Goal: Transaction & Acquisition: Purchase product/service

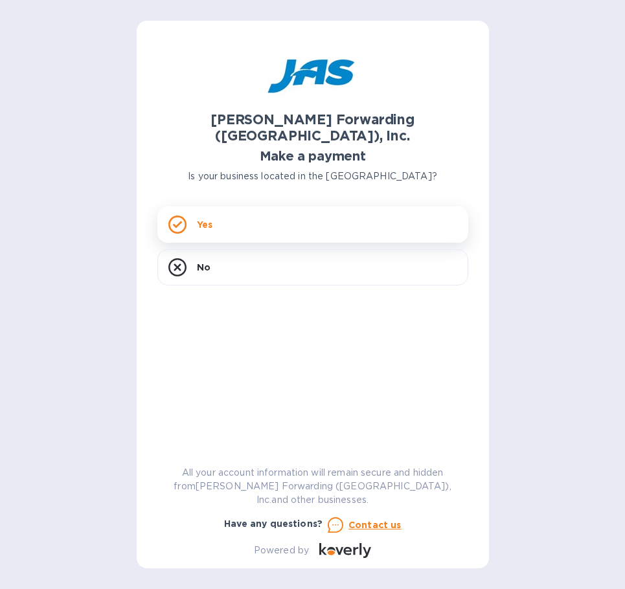
click at [197, 218] on p "Yes" at bounding box center [205, 224] width 16 height 13
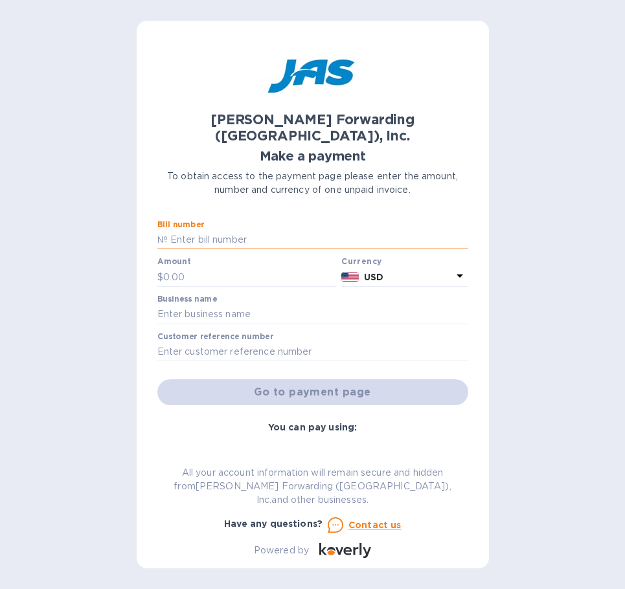
click at [221, 231] on input "text" at bounding box center [318, 240] width 300 height 19
type input "ATL503327508"
type input "18,897.55"
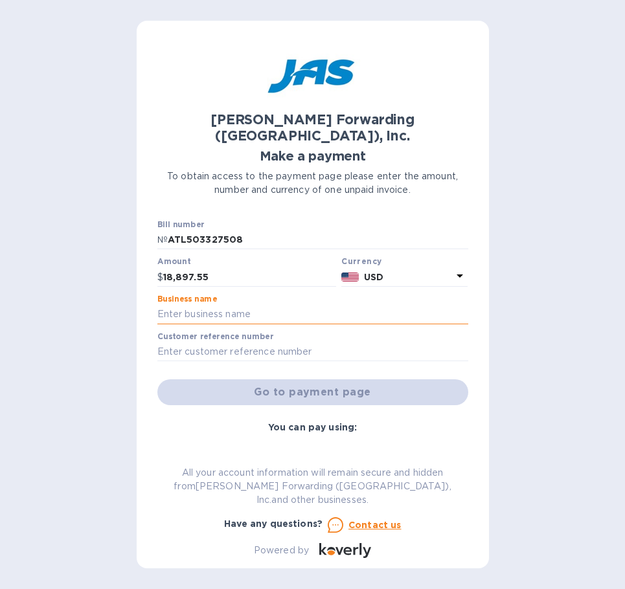
click at [228, 305] on input "text" at bounding box center [312, 314] width 311 height 19
type input "EVEREL AMERICA INC"
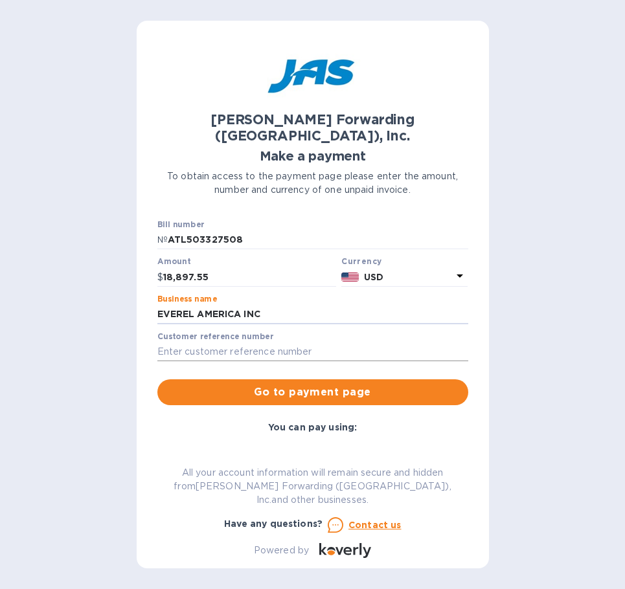
click at [235, 343] on input "text" at bounding box center [312, 352] width 311 height 19
type input "c"
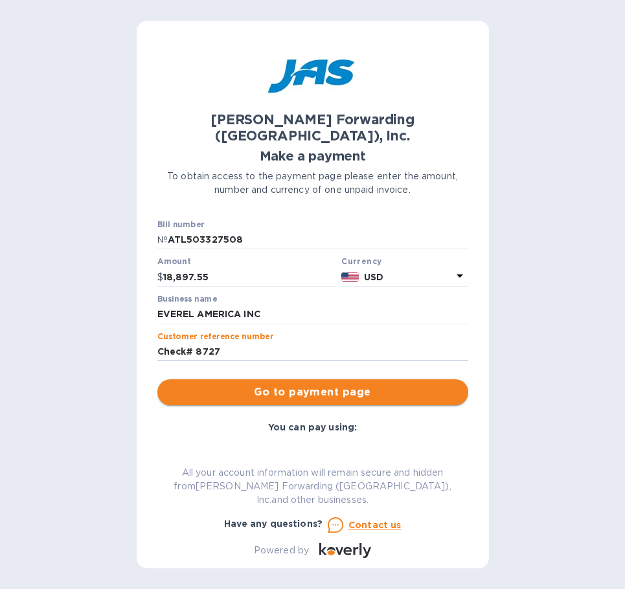
type input "Check# 8727"
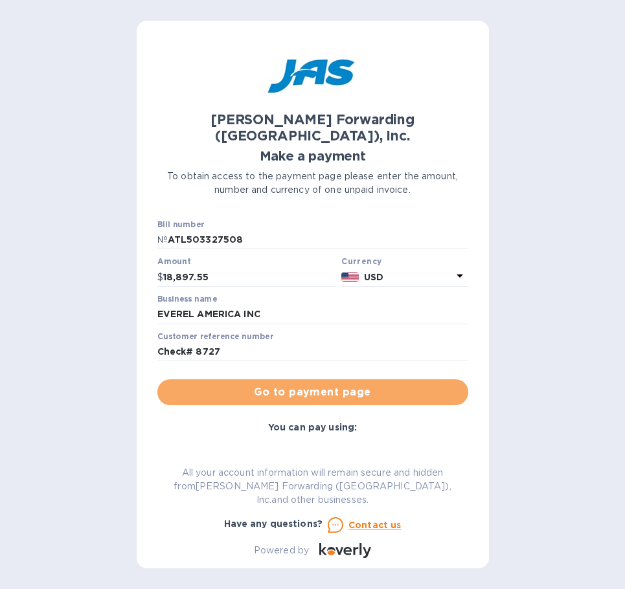
click at [330, 385] on span "Go to payment page" at bounding box center [313, 393] width 290 height 16
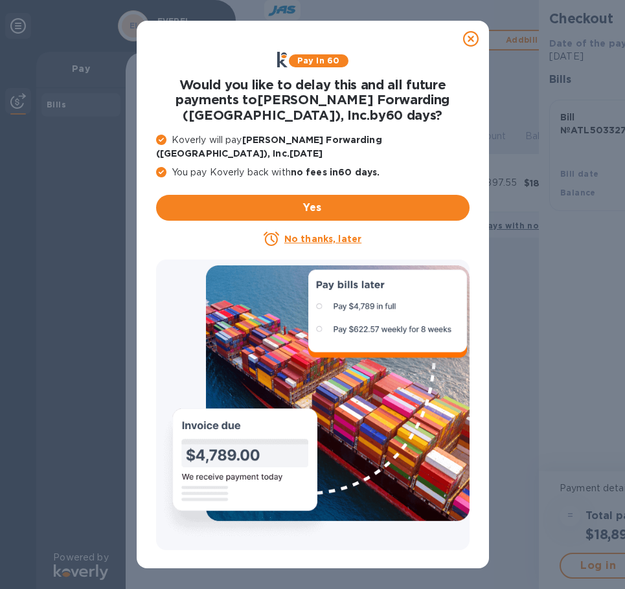
click at [471, 38] on icon at bounding box center [471, 39] width 16 height 16
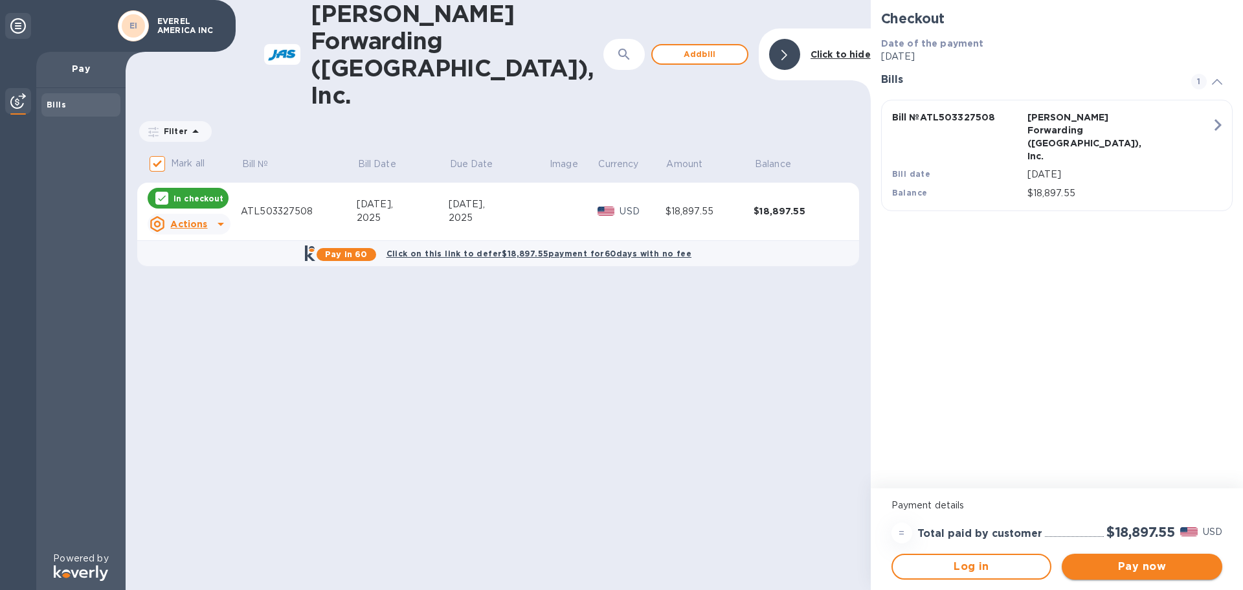
click at [1109, 559] on span "Pay now" at bounding box center [1142, 567] width 140 height 16
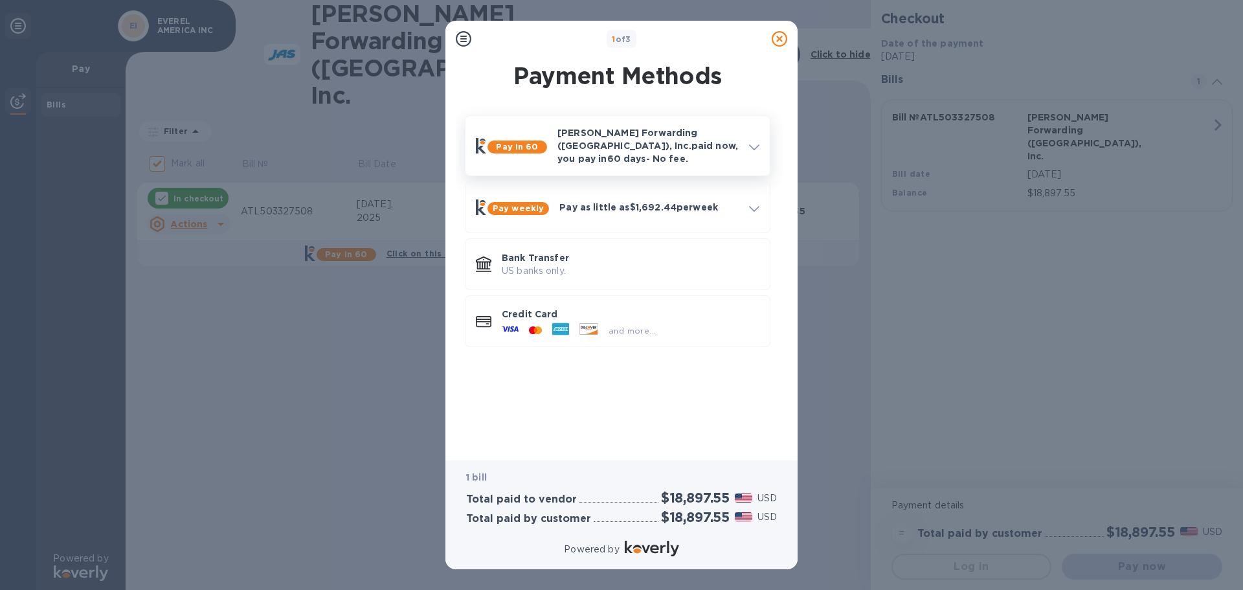
click at [752, 144] on icon at bounding box center [754, 147] width 10 height 6
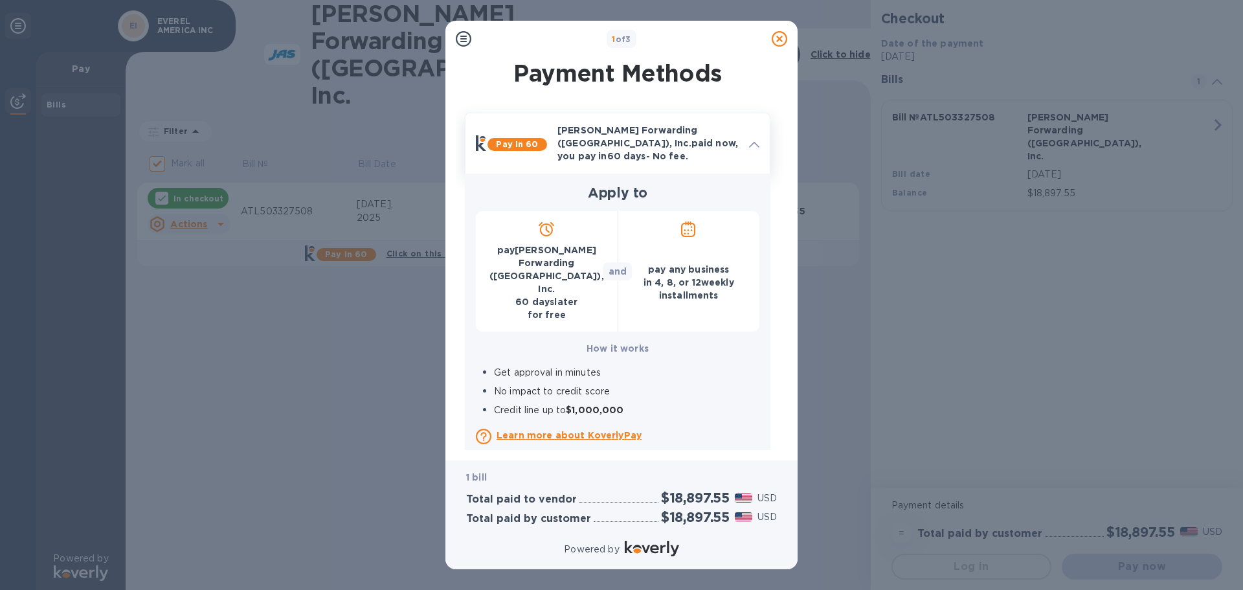
click at [752, 142] on icon at bounding box center [754, 145] width 10 height 6
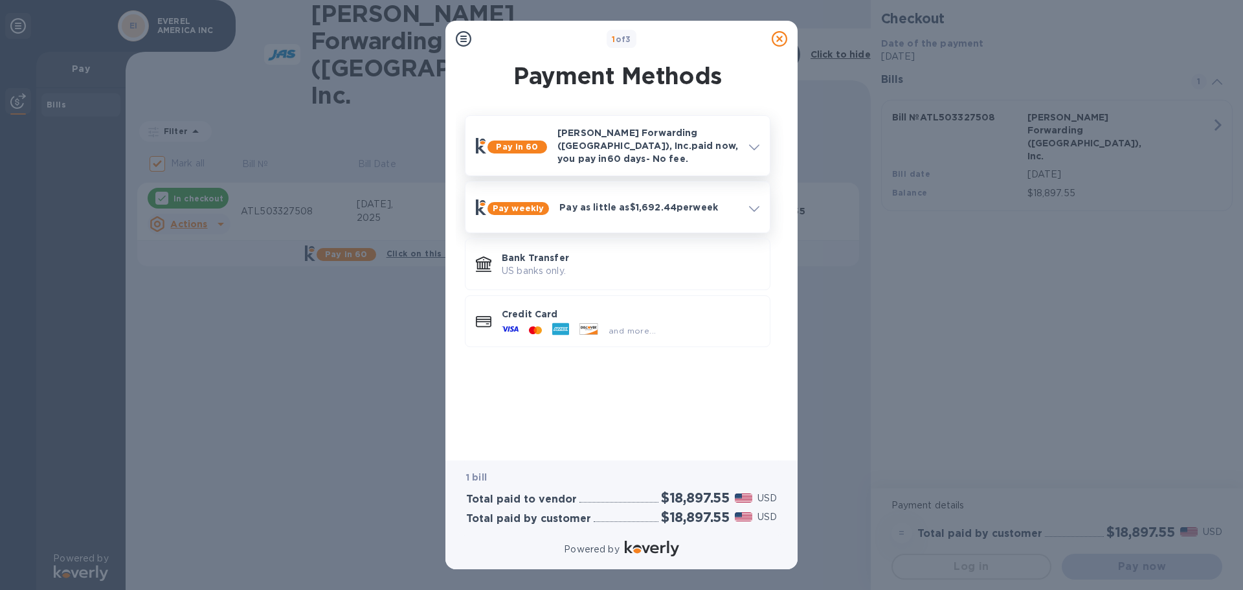
click at [756, 206] on icon at bounding box center [754, 209] width 10 height 6
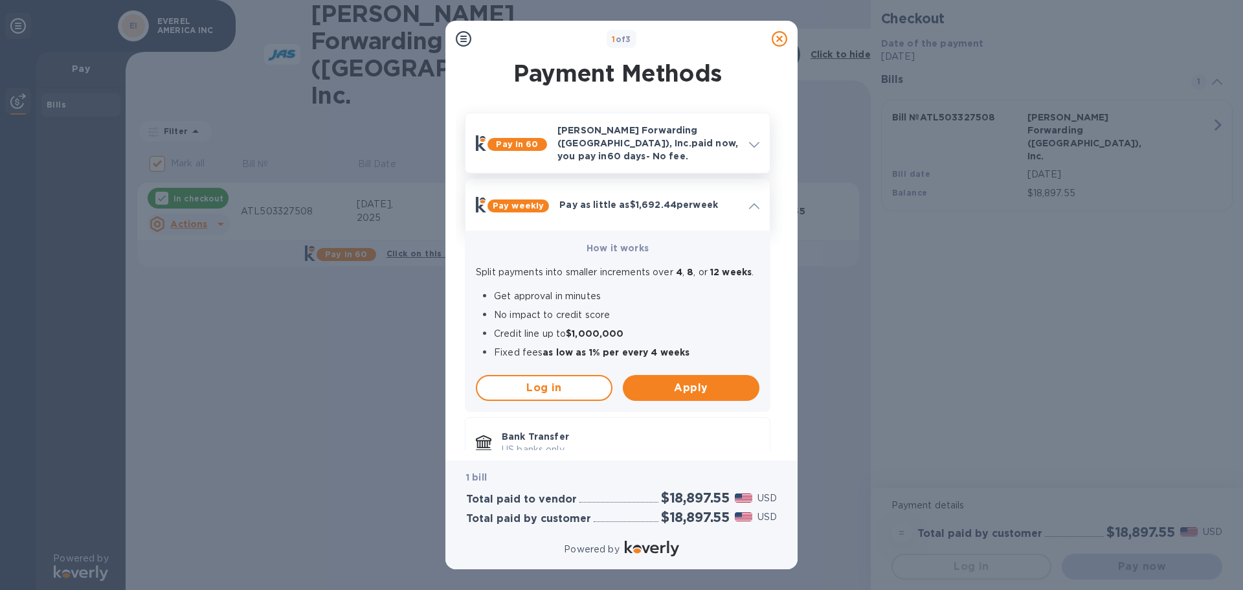
scroll to position [65, 0]
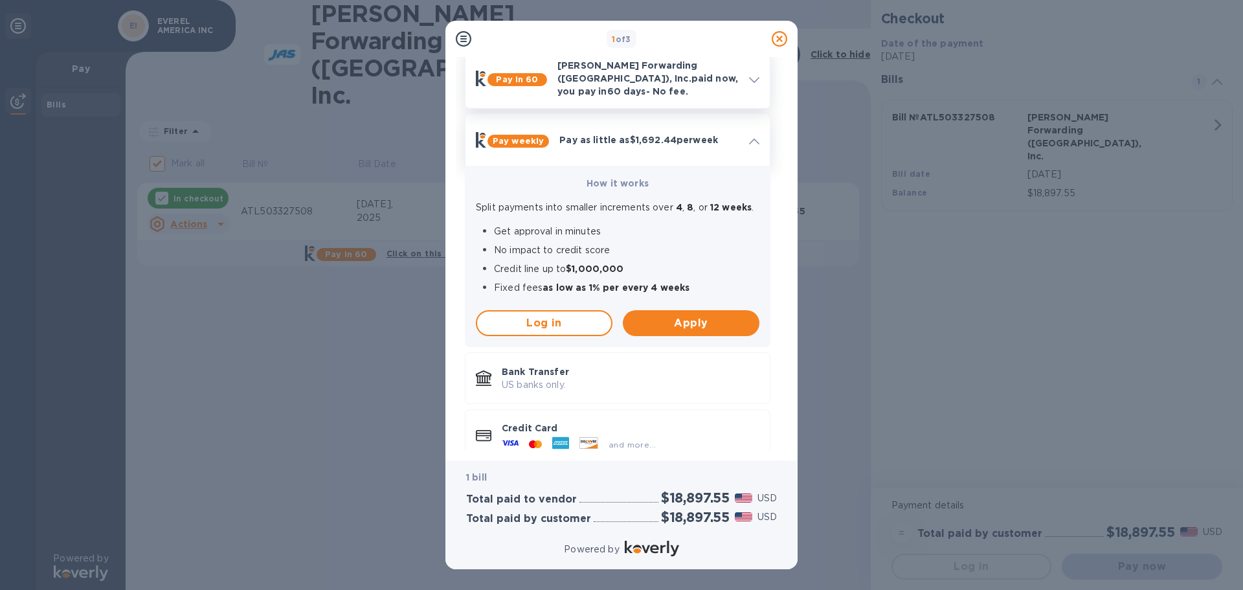
click at [753, 139] on icon at bounding box center [754, 142] width 10 height 6
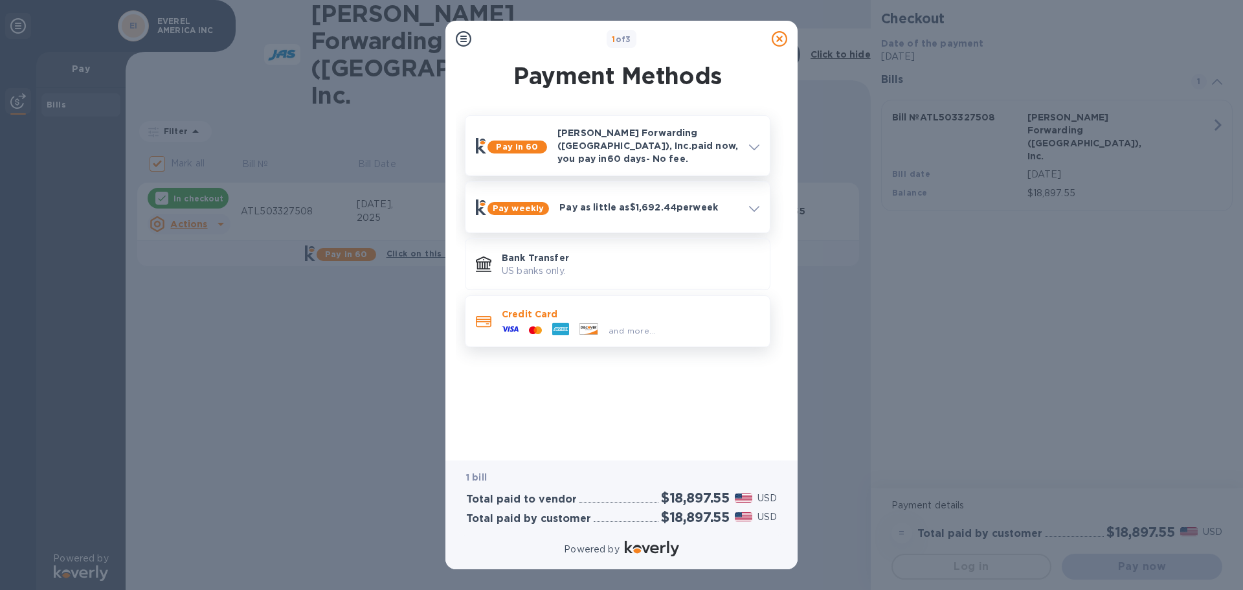
scroll to position [0, 0]
click at [577, 376] on div "Pay in 60 [PERSON_NAME] Forwarding ([GEOGRAPHIC_DATA]), Inc. paid now, you pay …" at bounding box center [618, 276] width 332 height 343
click at [629, 326] on div "and more..." at bounding box center [632, 331] width 58 height 14
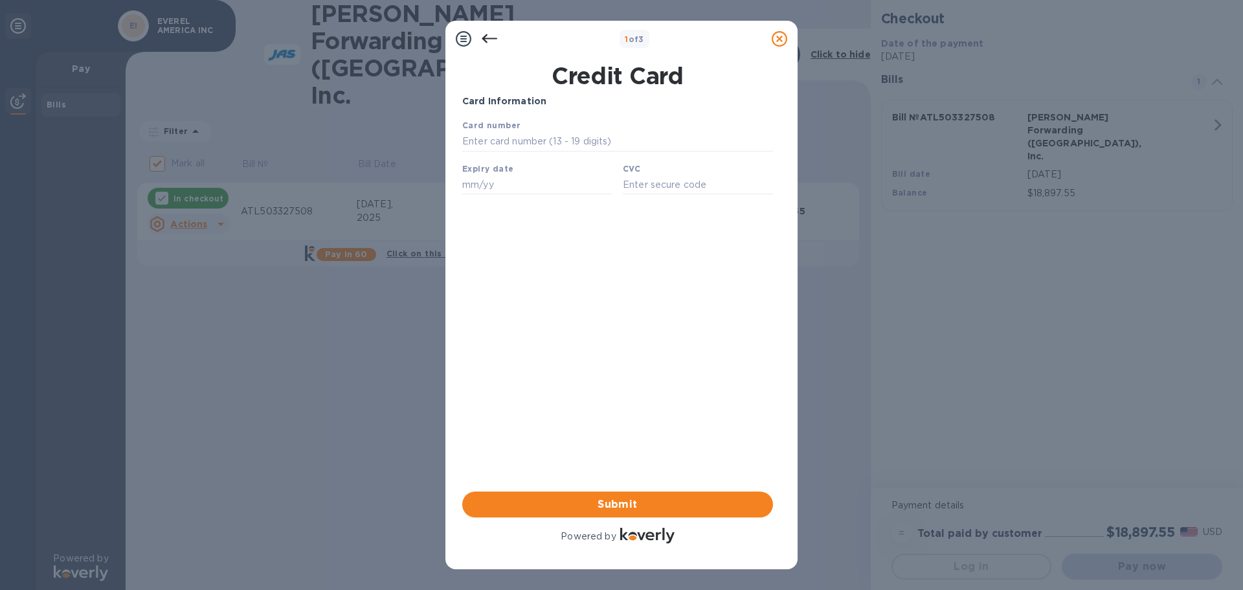
click at [493, 37] on icon at bounding box center [490, 39] width 16 height 16
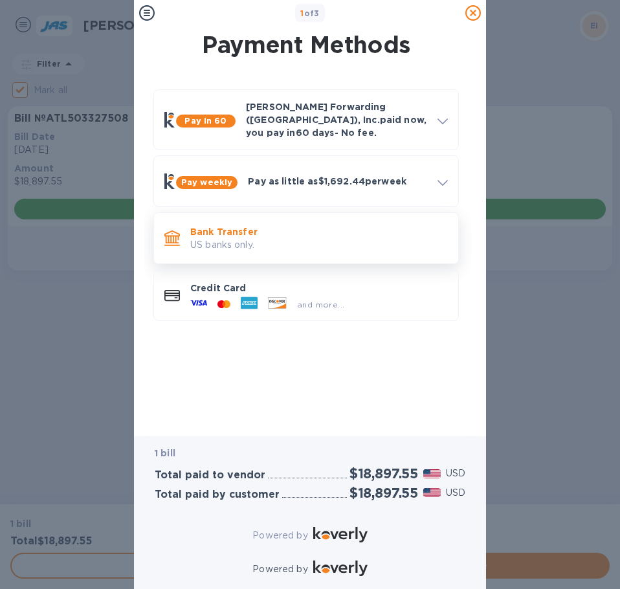
click at [230, 225] on p "Bank Transfer" at bounding box center [319, 231] width 258 height 13
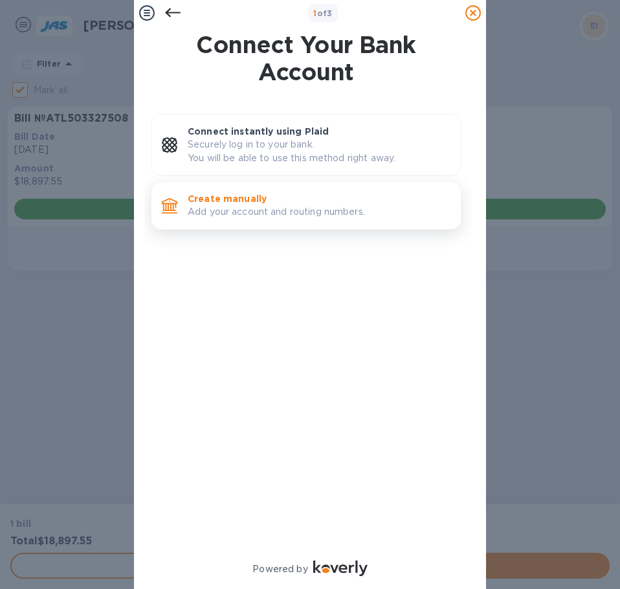
click at [213, 215] on p "Add your account and routing numbers." at bounding box center [319, 212] width 263 height 14
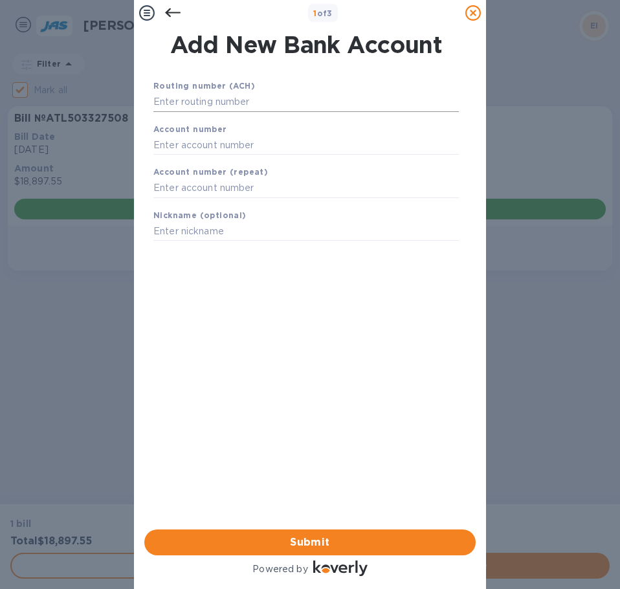
click at [189, 109] on input "text" at bounding box center [306, 102] width 306 height 19
click at [319, 223] on input "text" at bounding box center [306, 231] width 306 height 19
click at [218, 103] on input "text" at bounding box center [306, 102] width 306 height 19
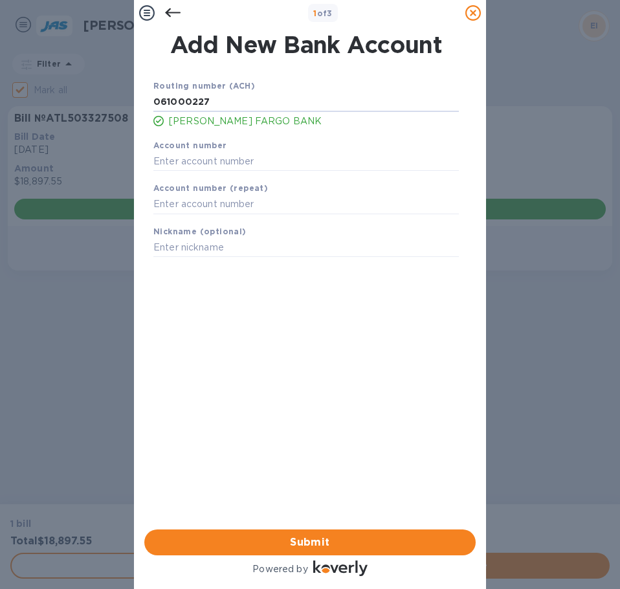
type input "061000227"
type input "5410074743"
click at [258, 348] on div "Routing number (ACH) [US_BANK_ROUTING_MICR] [PERSON_NAME] FARGO BANK Account nu…" at bounding box center [307, 285] width 332 height 433
click at [360, 535] on span "Submit" at bounding box center [310, 543] width 311 height 16
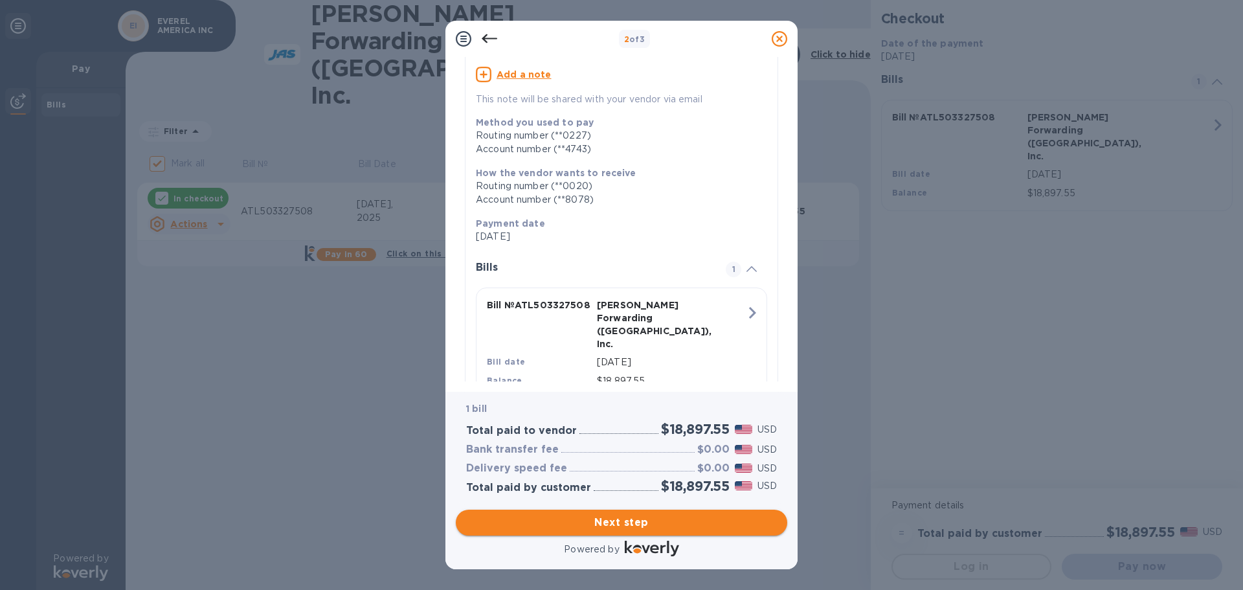
click at [695, 519] on span "Next step" at bounding box center [621, 523] width 311 height 16
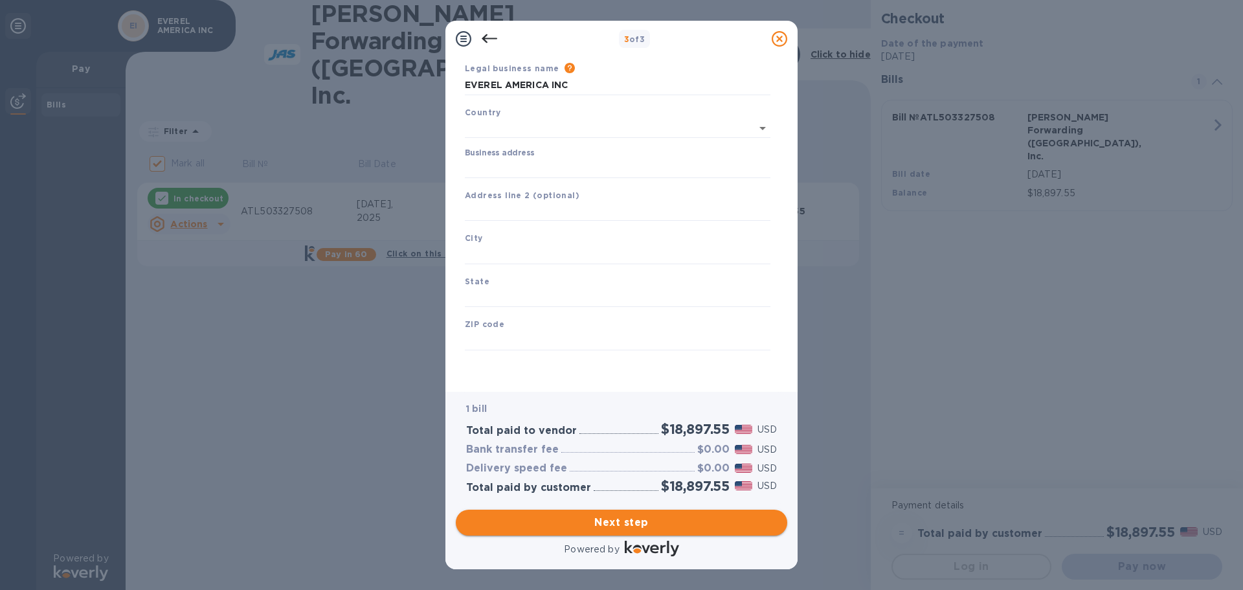
scroll to position [43, 0]
type input "[GEOGRAPHIC_DATA]"
click at [572, 167] on input "Business address" at bounding box center [618, 168] width 306 height 19
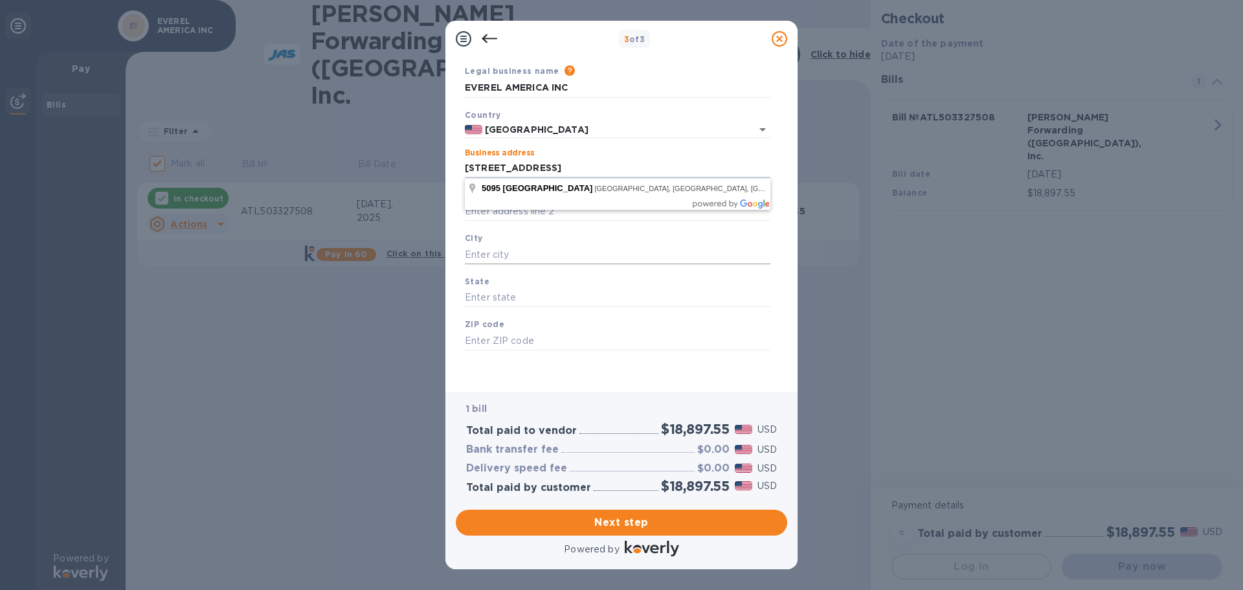
type input "[STREET_ADDRESS]"
click at [521, 249] on input "text" at bounding box center [618, 254] width 306 height 19
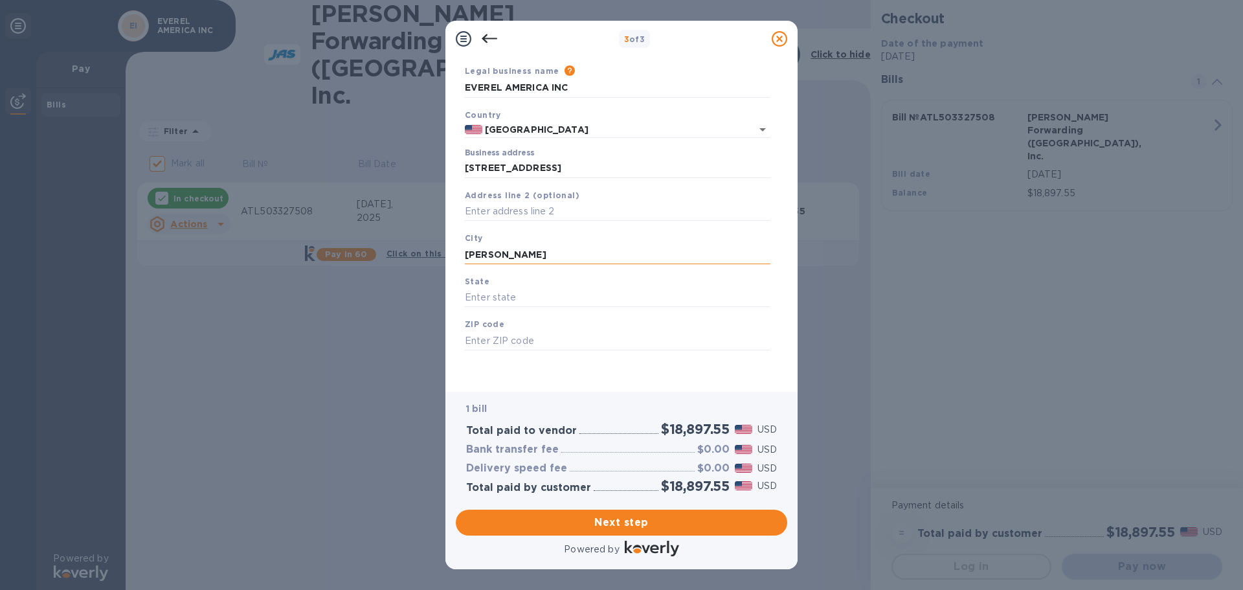
type input "[PERSON_NAME]"
type input "[US_STATE]"
type input "30518"
click at [543, 390] on div "1 bill Total paid to vendor $18,897.55 USD Bank transfer fee $0.00 USD Delivery…" at bounding box center [621, 447] width 337 height 117
click at [603, 526] on span "Next step" at bounding box center [621, 523] width 311 height 16
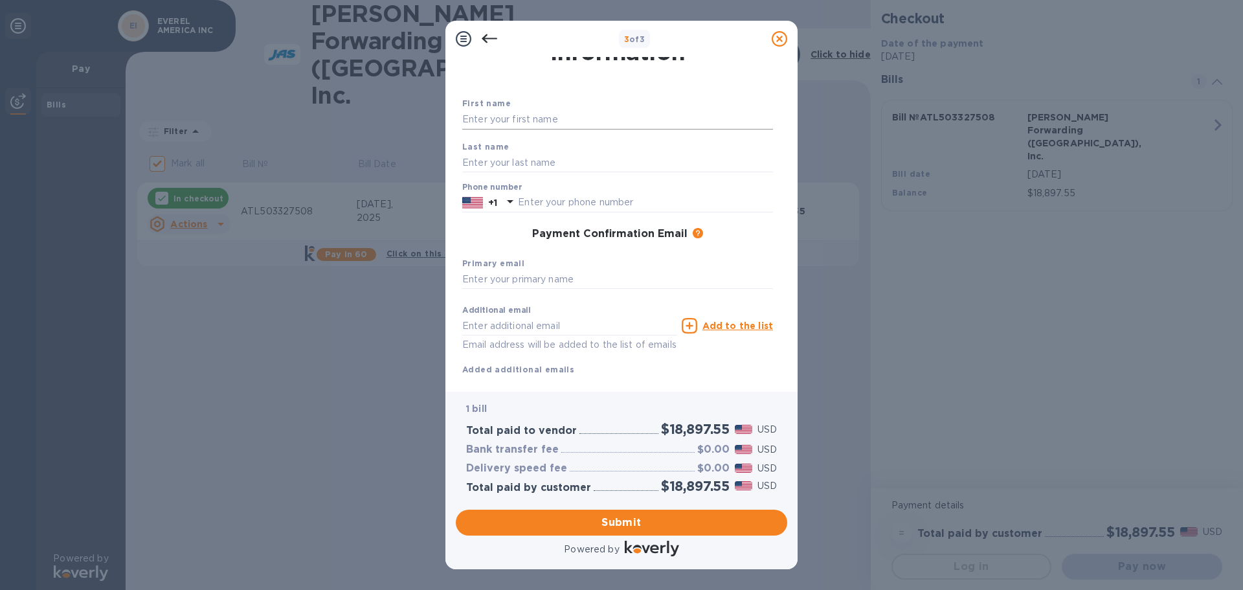
click at [478, 123] on input "text" at bounding box center [617, 119] width 311 height 19
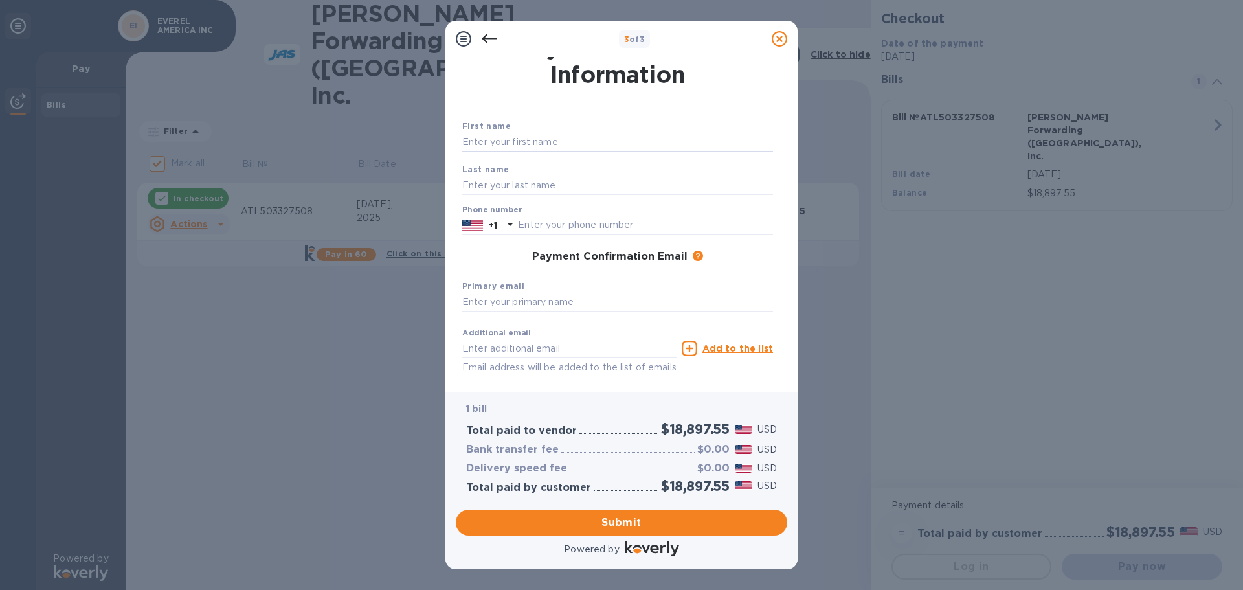
scroll to position [0, 0]
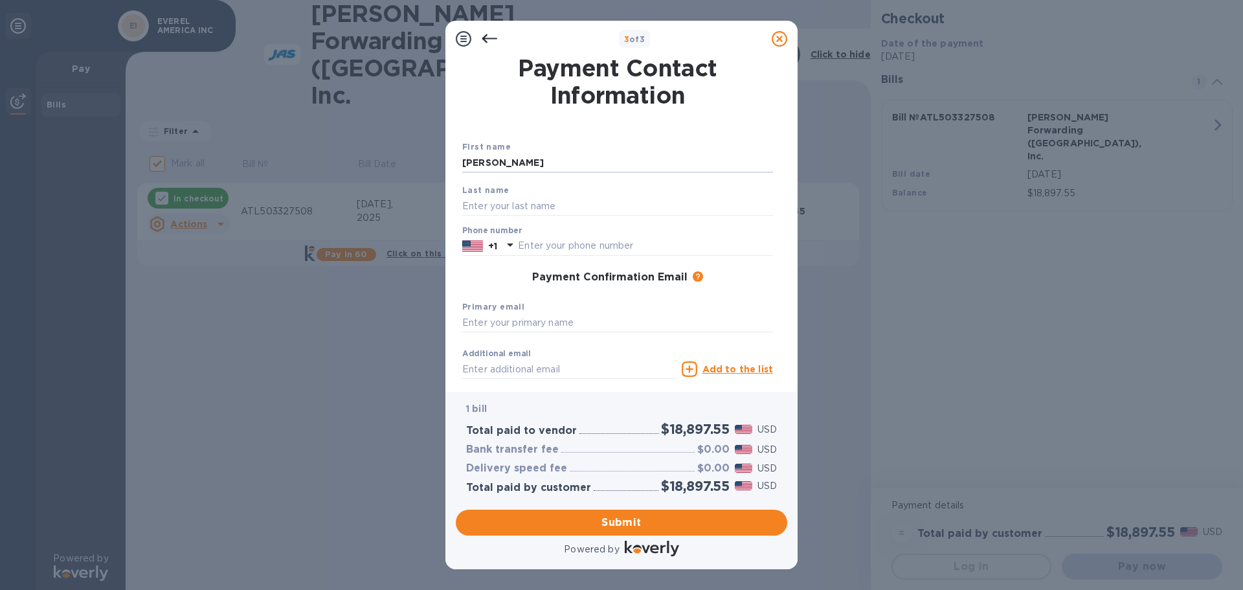
type input "[PERSON_NAME]"
type input "6787658966"
click at [489, 324] on input "text" at bounding box center [617, 322] width 311 height 19
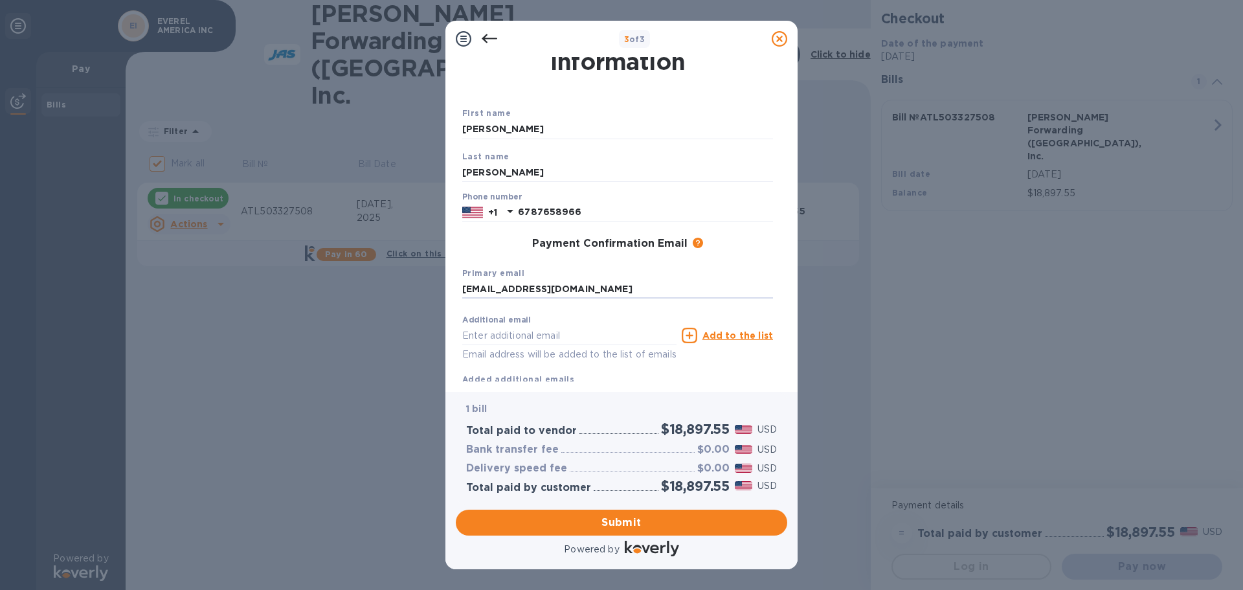
scroll to position [65, 0]
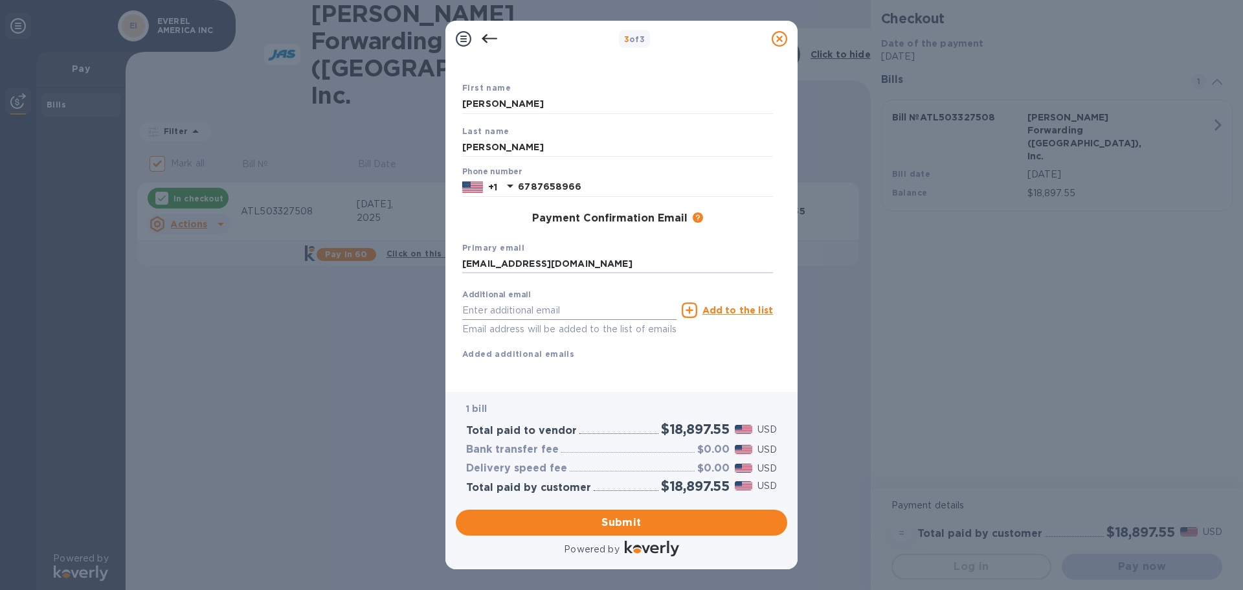
type input "[EMAIL_ADDRESS][DOMAIN_NAME]"
click at [553, 306] on input "text" at bounding box center [569, 309] width 214 height 19
type input "[EMAIL_ADDRESS][DOMAIN_NAME]"
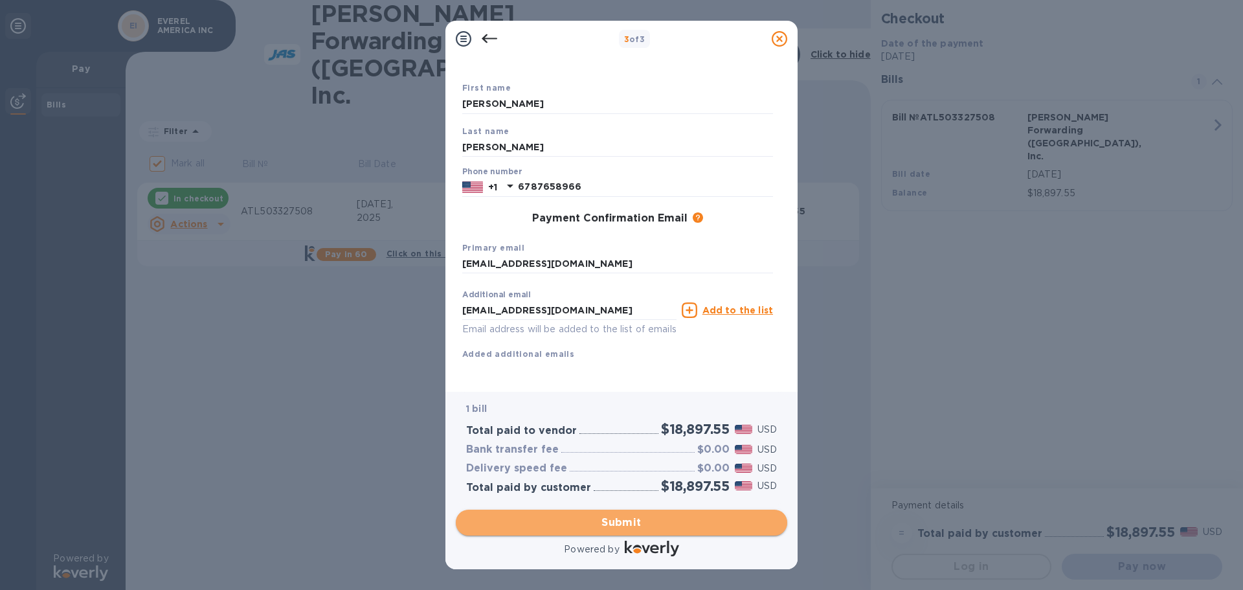
click at [632, 517] on span "Submit" at bounding box center [621, 523] width 311 height 16
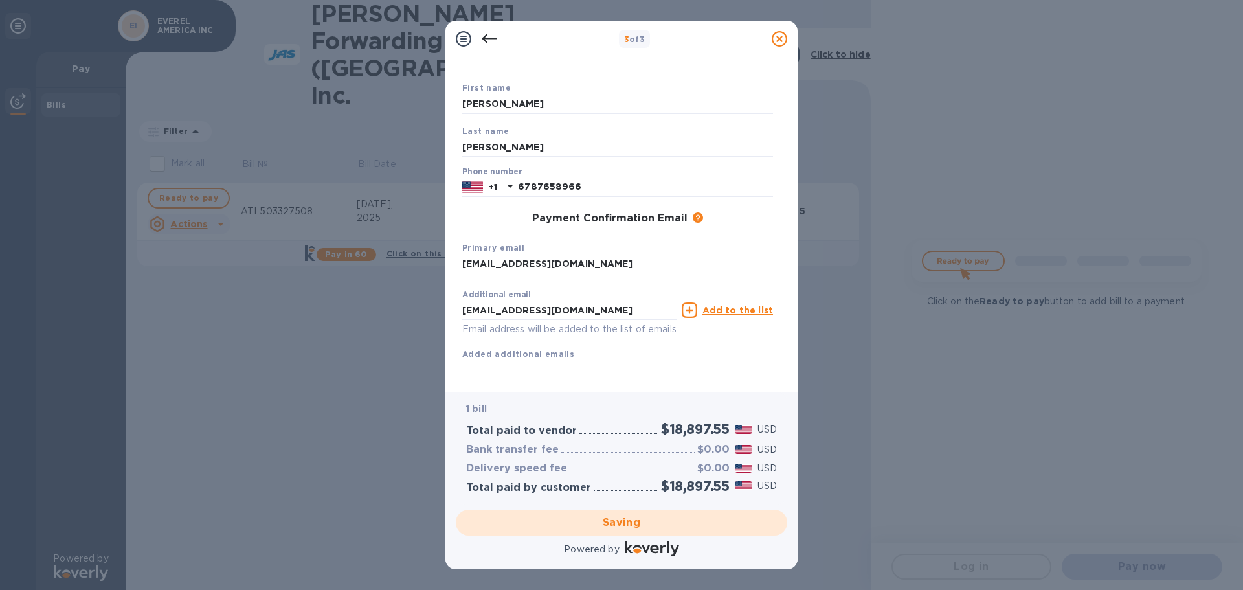
checkbox input "false"
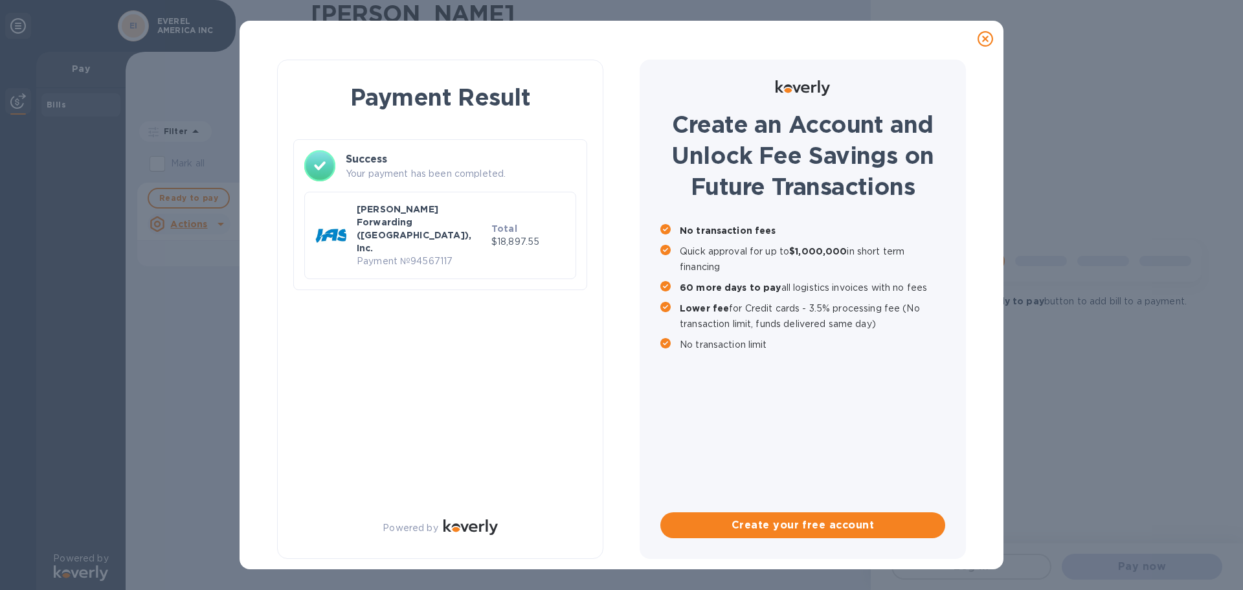
scroll to position [0, 0]
click at [275, 225] on div "Payment Result Success Your payment has been completed. [PERSON_NAME] Forwardin…" at bounding box center [621, 309] width 730 height 504
